Goal: Task Accomplishment & Management: Manage account settings

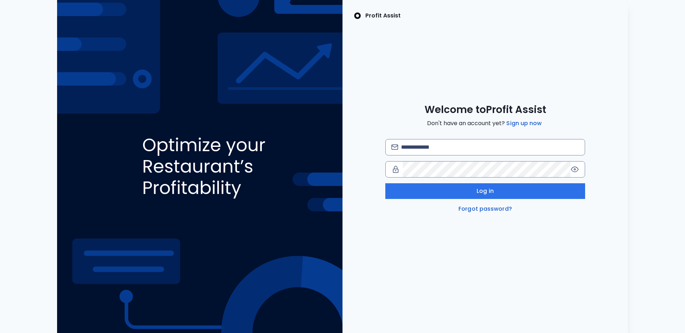
click at [447, 136] on div "Welcome to Profit Assist Don't have an account yet? Sign up now Log in Forgot p…" at bounding box center [486, 159] width 286 height 110
click at [446, 151] on input "email" at bounding box center [490, 148] width 178 height 16
click at [0, 333] on com-1password-button at bounding box center [0, 333] width 0 height 0
type input "**********"
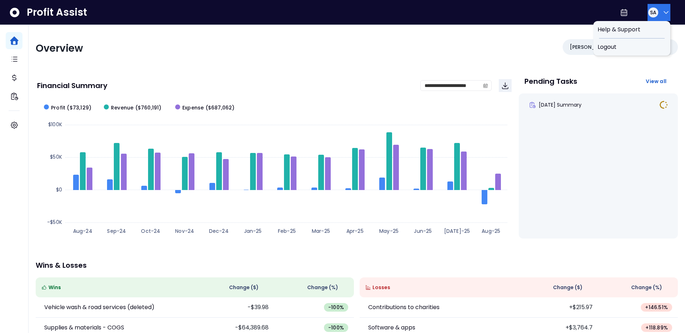
click at [657, 19] on button "SA" at bounding box center [659, 12] width 23 height 17
click at [624, 45] on span "Logout" at bounding box center [632, 47] width 69 height 9
